Goal: Task Accomplishment & Management: Complete application form

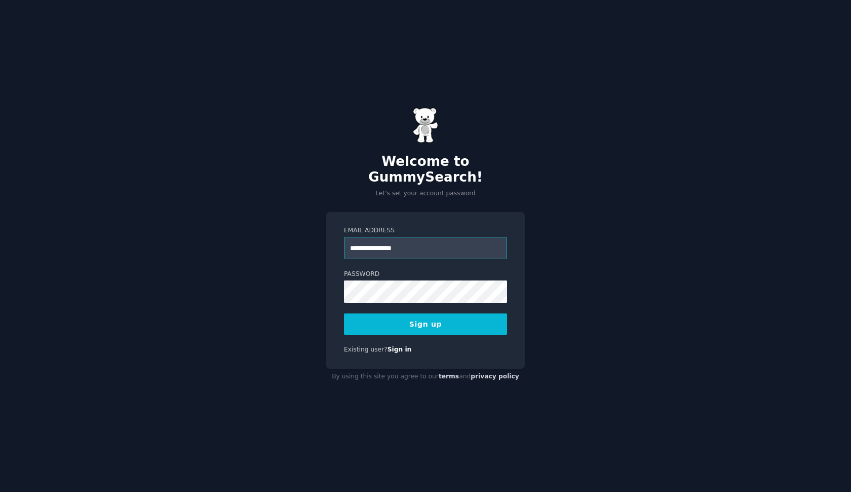
type input "**********"
click at [606, 304] on div "**********" at bounding box center [425, 246] width 851 height 492
click at [460, 315] on button "Sign up" at bounding box center [425, 323] width 163 height 21
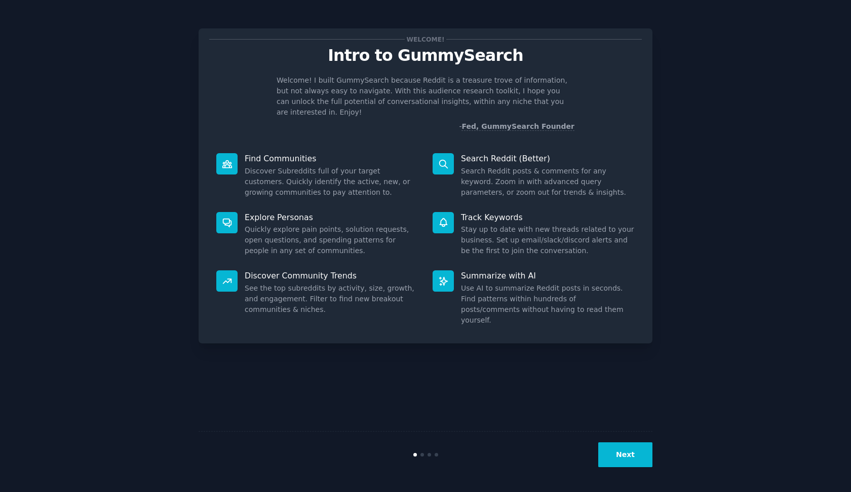
click at [628, 457] on button "Next" at bounding box center [626, 454] width 54 height 25
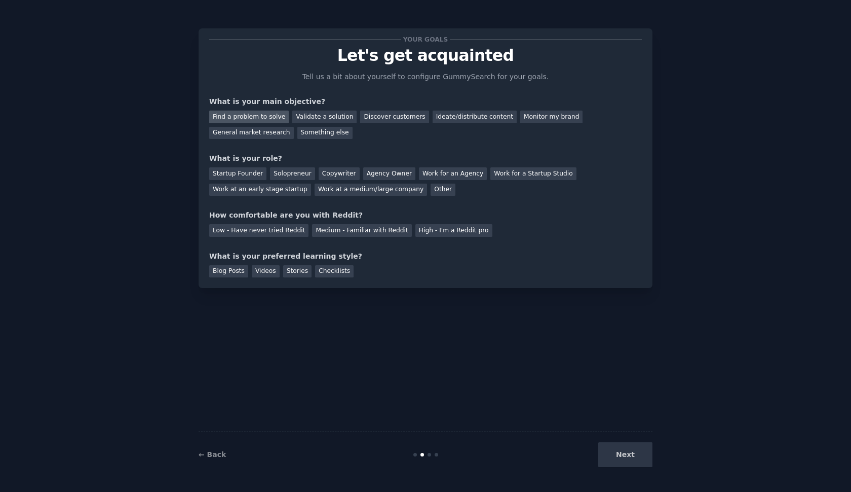
click at [274, 118] on div "Find a problem to solve" at bounding box center [249, 116] width 80 height 13
click at [285, 194] on div "Work at an early stage startup" at bounding box center [260, 189] width 102 height 13
click at [331, 228] on div "Medium - Familiar with Reddit" at bounding box center [361, 230] width 99 height 13
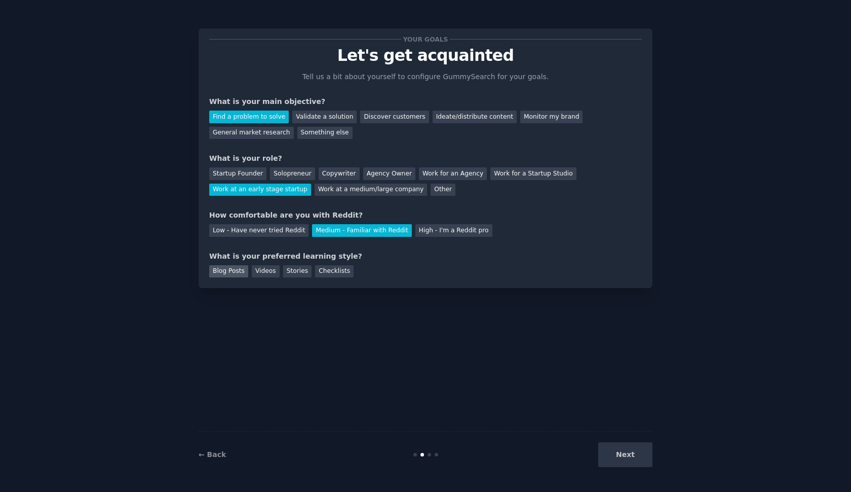
click at [239, 270] on div "Blog Posts" at bounding box center [228, 271] width 39 height 13
click at [301, 271] on div "Stories" at bounding box center [297, 271] width 28 height 13
click at [235, 271] on div "Blog Posts" at bounding box center [228, 271] width 39 height 13
click at [626, 449] on button "Next" at bounding box center [626, 454] width 54 height 25
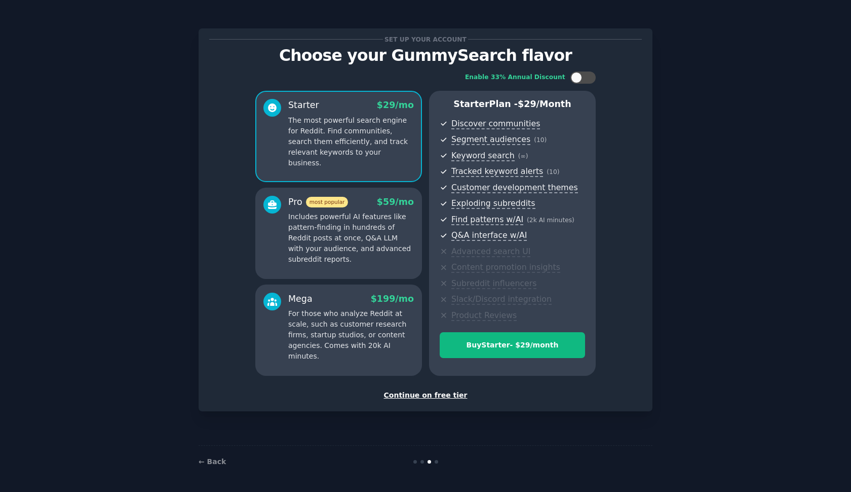
click at [432, 392] on div "Continue on free tier" at bounding box center [425, 395] width 433 height 11
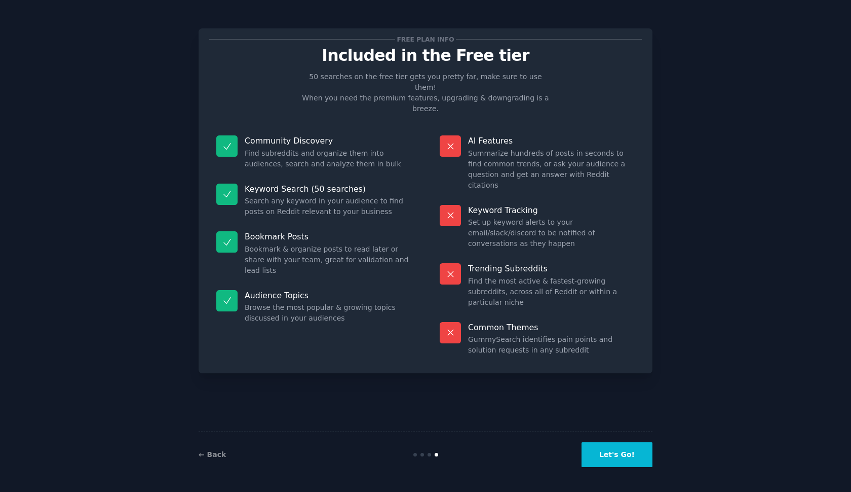
click at [637, 453] on button "Let's Go!" at bounding box center [617, 454] width 71 height 25
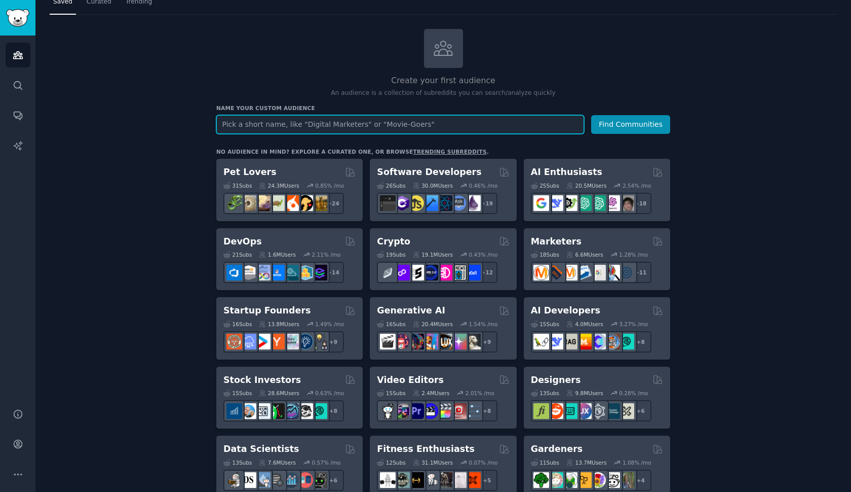
scroll to position [119, 0]
